Goal: Find contact information: Find contact information

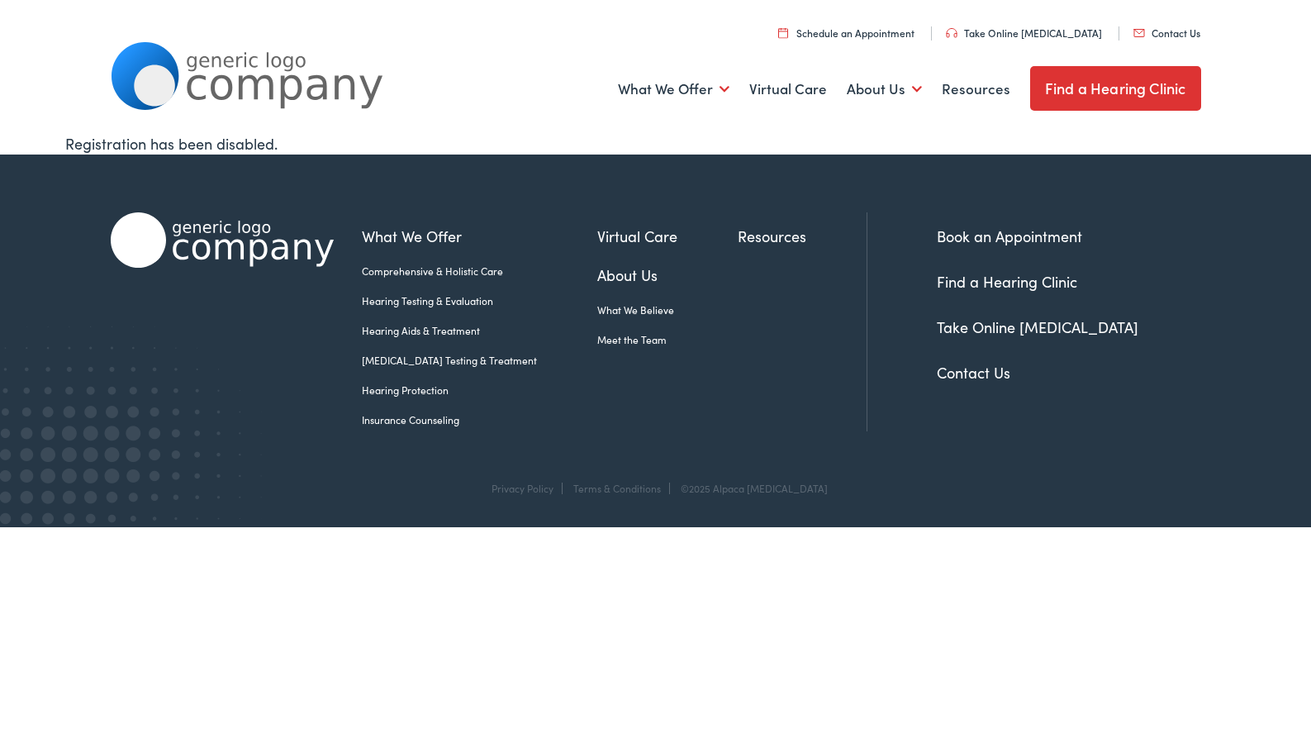
click at [962, 369] on link "Contact Us" at bounding box center [974, 372] width 74 height 21
